Goal: Register for event/course

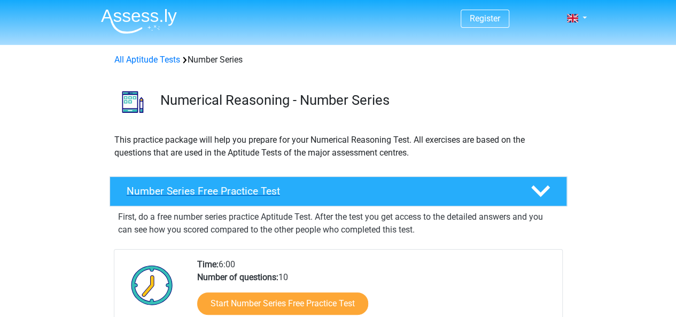
click at [386, 186] on h4 "Number Series Free Practice Test" at bounding box center [320, 191] width 387 height 12
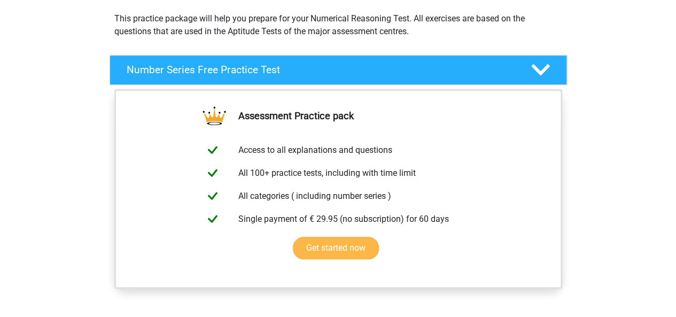
scroll to position [142, 0]
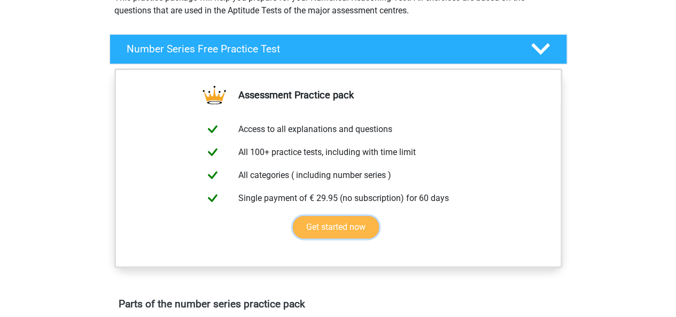
click at [322, 226] on link "Get started now" at bounding box center [336, 227] width 86 height 22
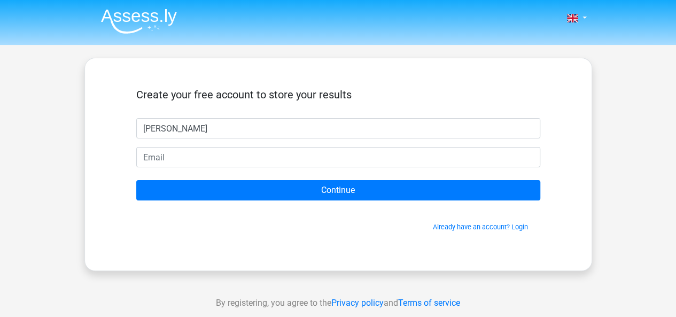
type input "sana ullah"
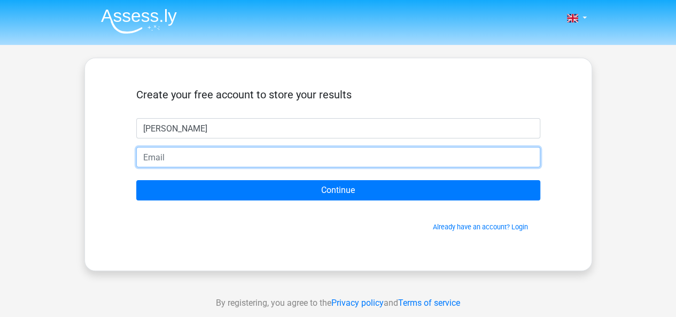
click at [256, 158] on input "email" at bounding box center [338, 157] width 404 height 20
type input "sa"
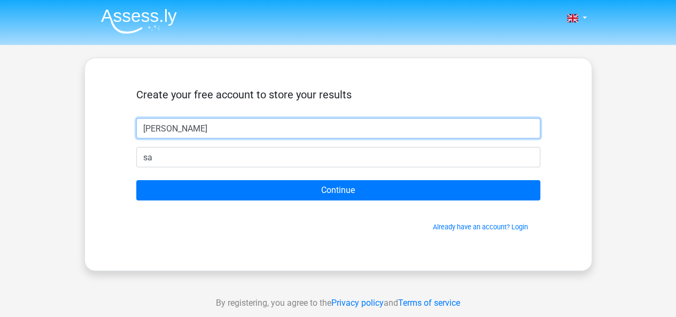
drag, startPoint x: 230, startPoint y: 120, endPoint x: 233, endPoint y: 115, distance: 6.2
click at [230, 120] on input "sana ullah" at bounding box center [338, 128] width 404 height 20
type input "s"
type input "[PERSON_NAME]"
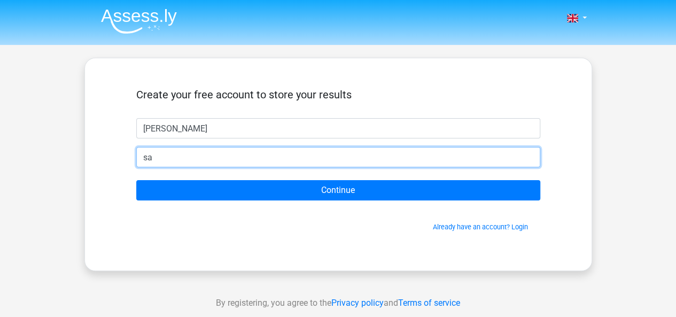
click at [159, 157] on input "sa" at bounding box center [338, 157] width 404 height 20
type input "s"
type input "A"
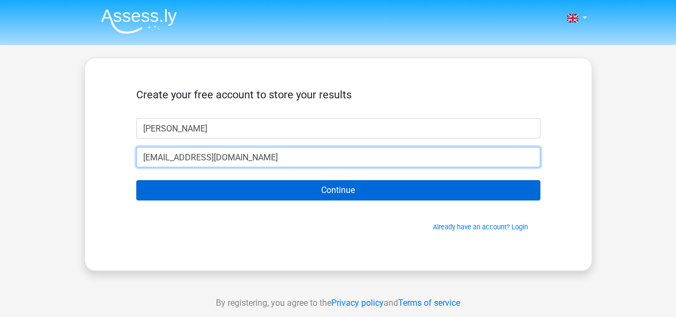
type input "[EMAIL_ADDRESS][DOMAIN_NAME]"
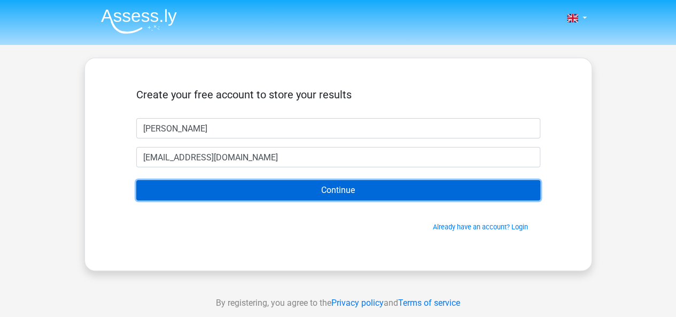
click at [292, 186] on input "Continue" at bounding box center [338, 190] width 404 height 20
